Goal: Task Accomplishment & Management: Use online tool/utility

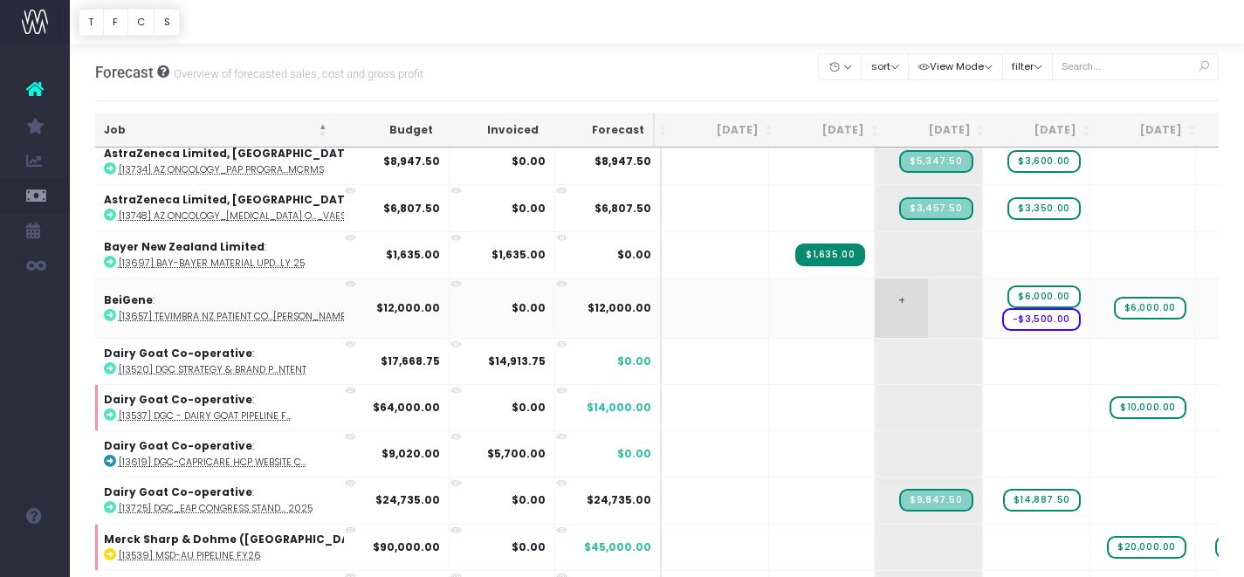
scroll to position [0, 122]
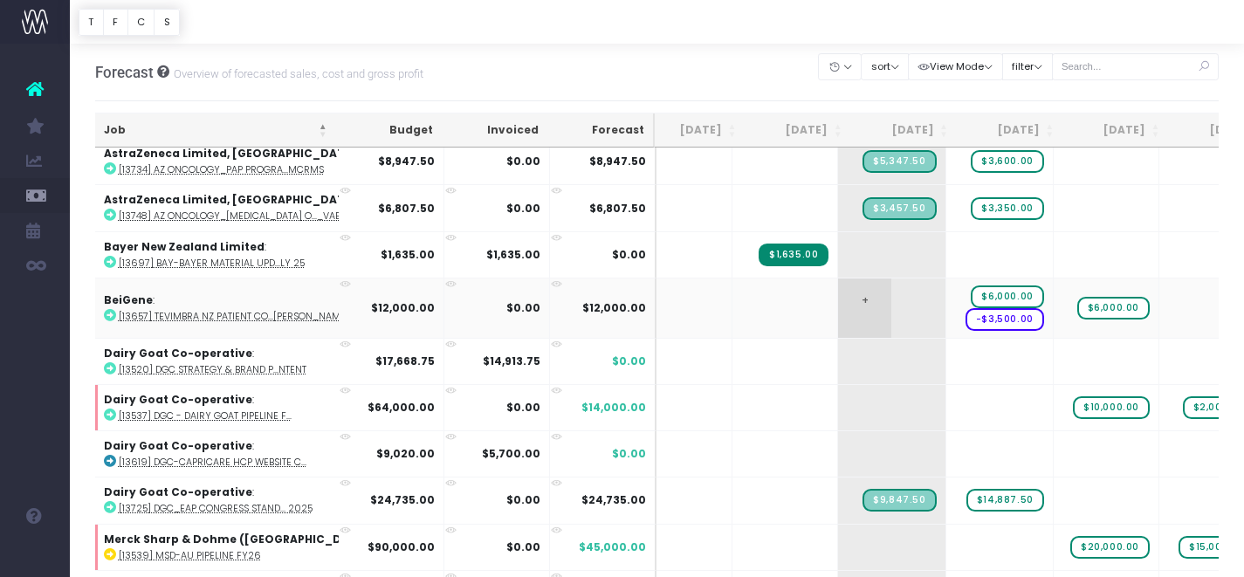
click at [838, 309] on td "+" at bounding box center [891, 308] width 107 height 60
click at [838, 309] on span "+" at bounding box center [864, 307] width 53 height 59
type input "2000"
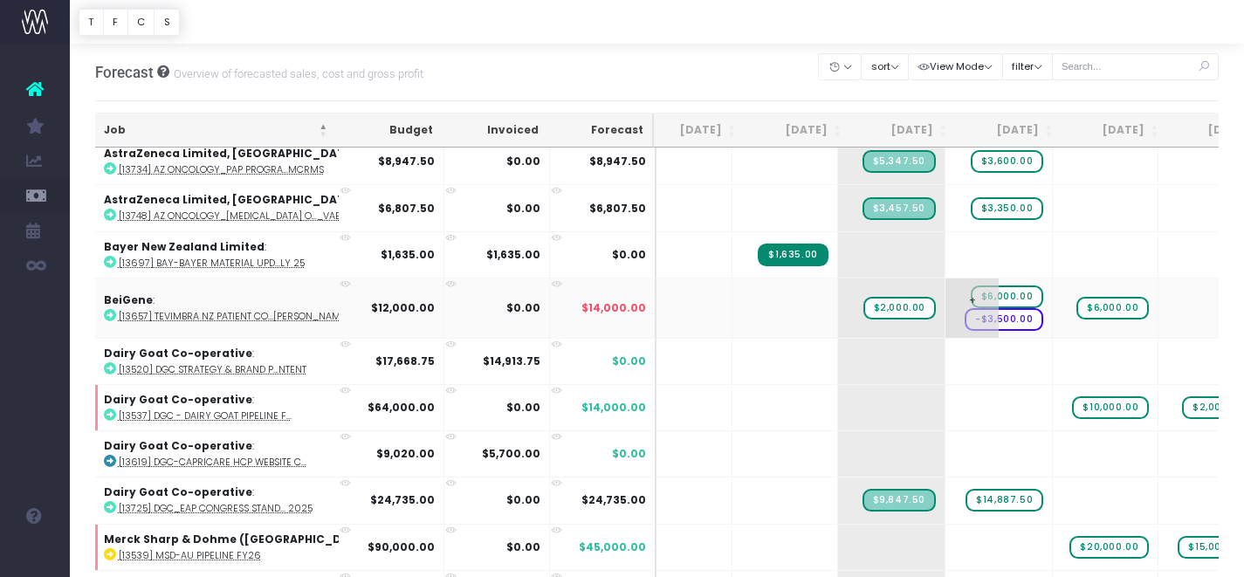
click at [971, 294] on span "$6,000.00" at bounding box center [1007, 296] width 72 height 23
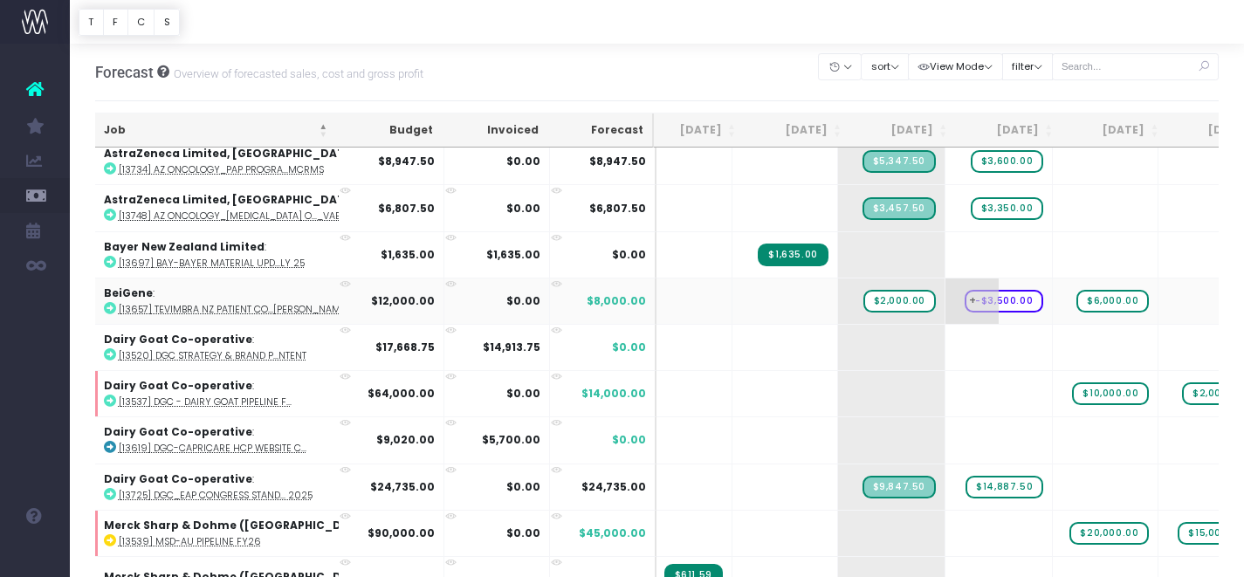
click at [945, 300] on span "+" at bounding box center [971, 300] width 53 height 45
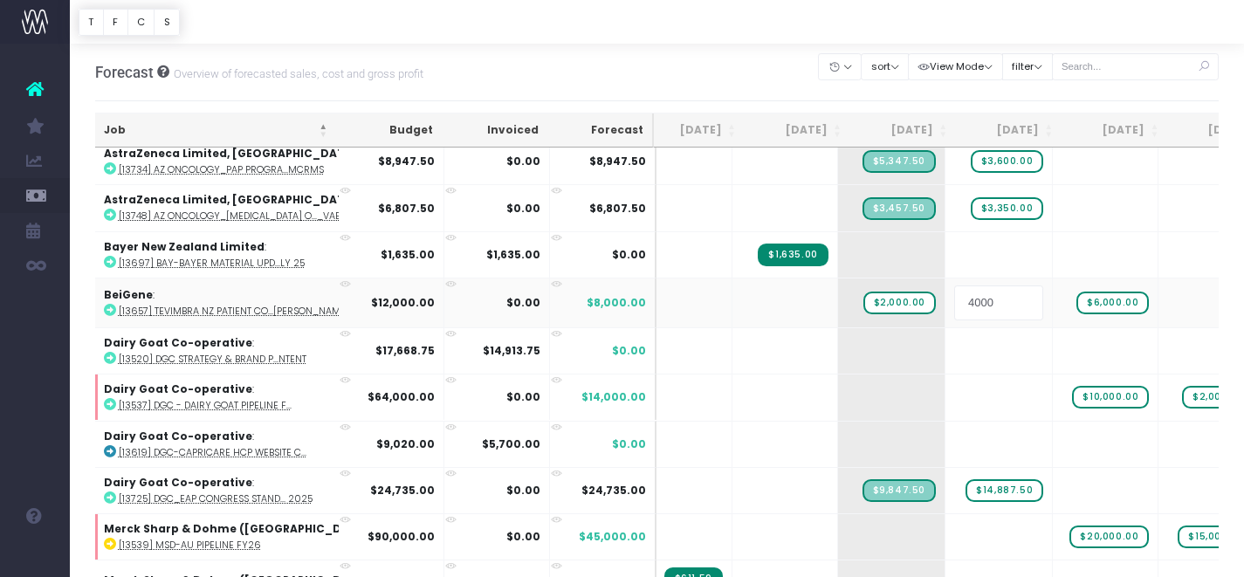
click at [954, 300] on input "4000" at bounding box center [998, 302] width 89 height 35
type input "6000"
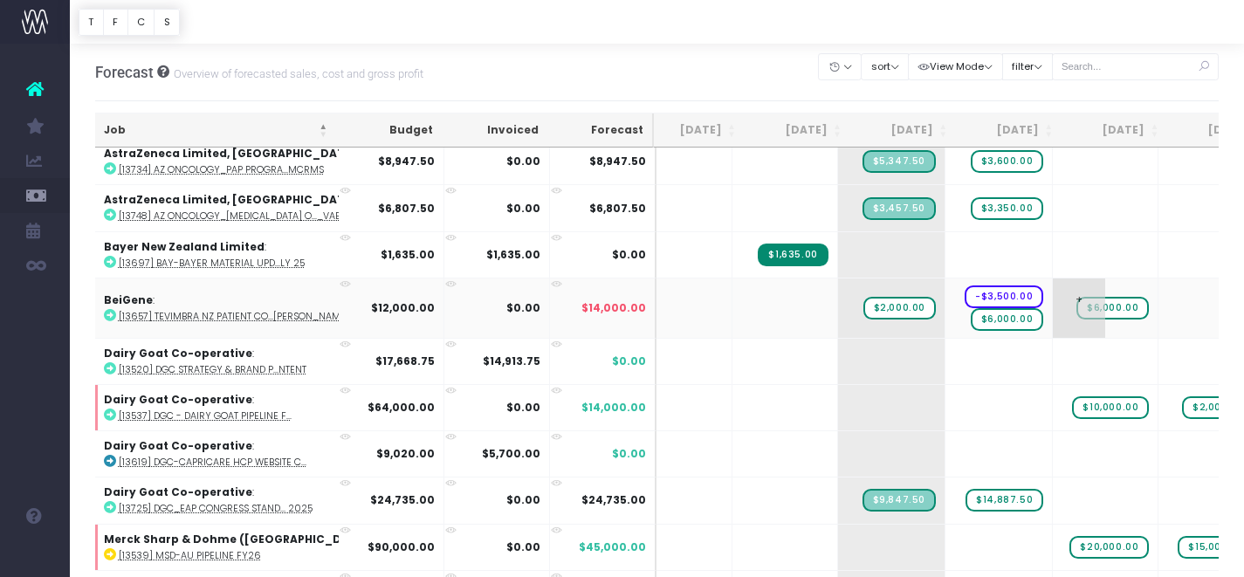
click at [1076, 310] on span "$6,000.00" at bounding box center [1112, 308] width 72 height 23
type input "4000"
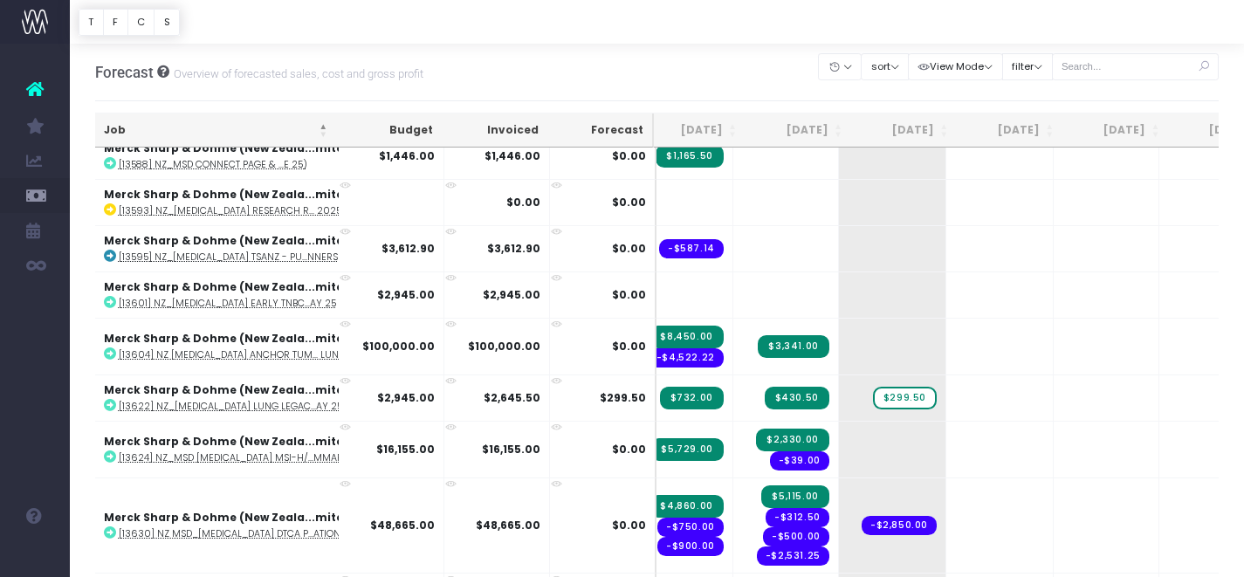
scroll to position [1725, 121]
